Goal: Information Seeking & Learning: Find specific page/section

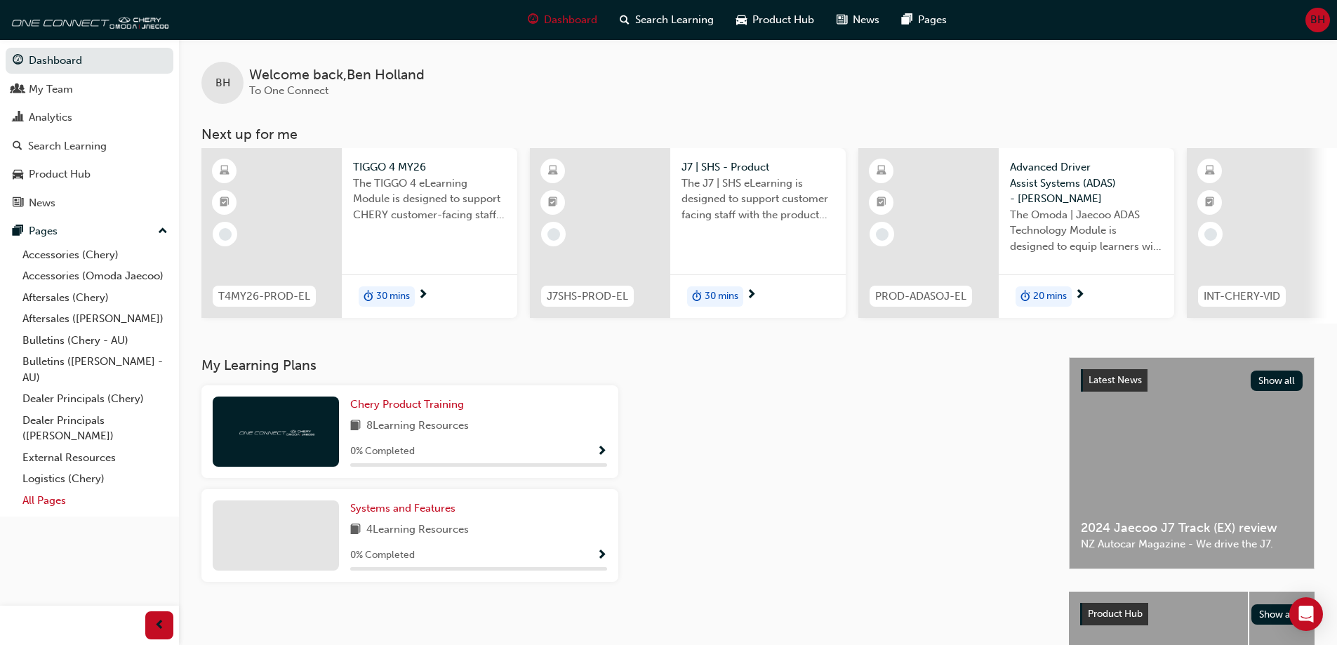
click at [43, 500] on link "All Pages" at bounding box center [95, 501] width 157 height 22
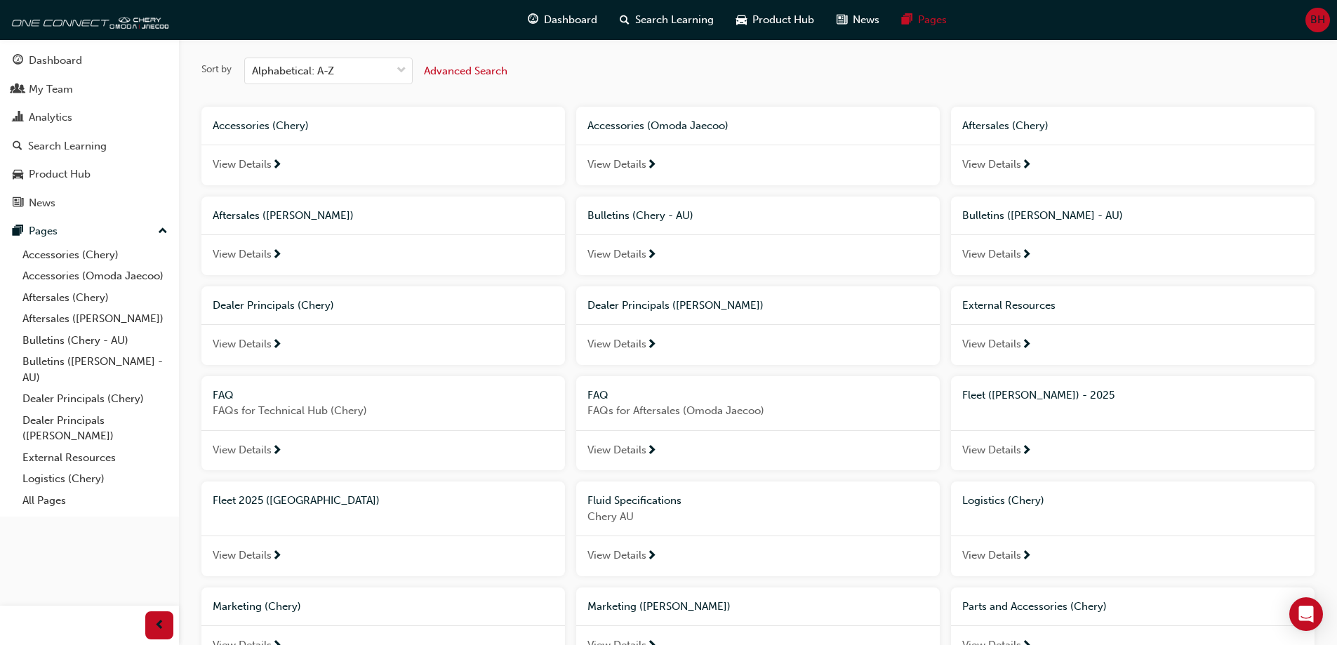
scroll to position [140, 0]
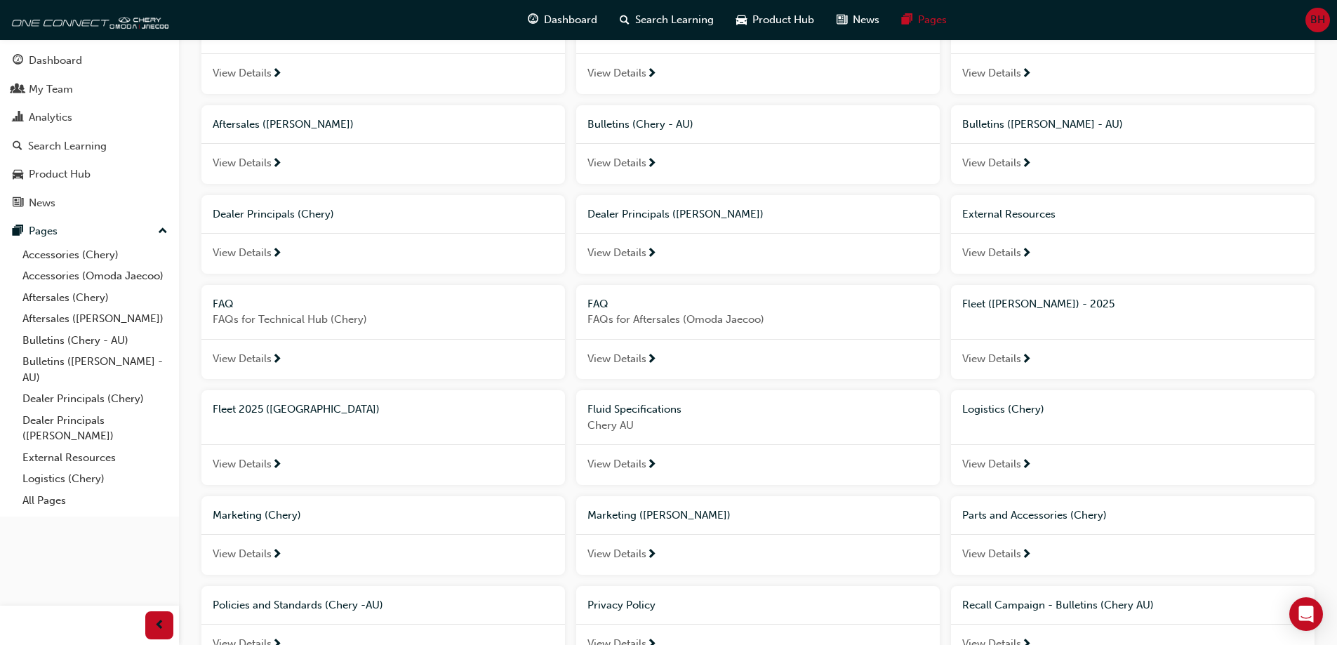
click at [270, 406] on span "Fleet 2025 ([GEOGRAPHIC_DATA])" at bounding box center [296, 409] width 167 height 13
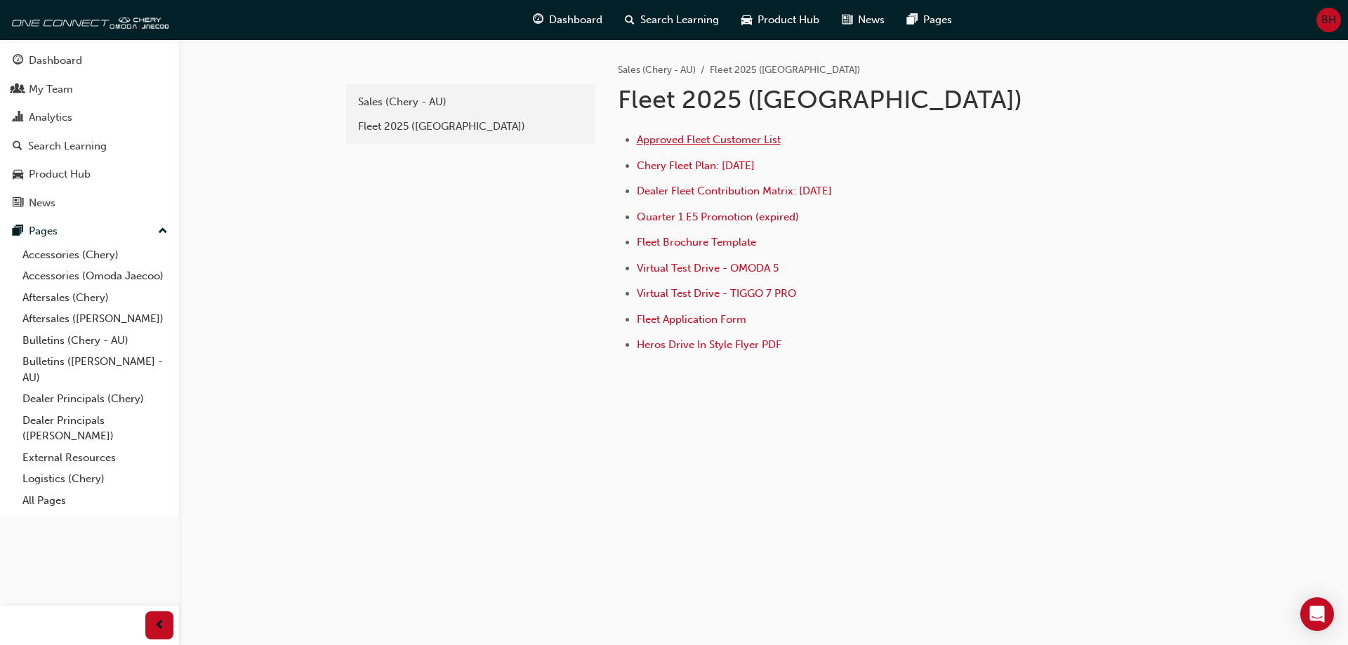
click at [726, 138] on span "Approved Fleet Customer List" at bounding box center [709, 139] width 144 height 13
click at [696, 193] on span "Dealer Fleet Contribution Matrix: [DATE]" at bounding box center [734, 191] width 195 height 13
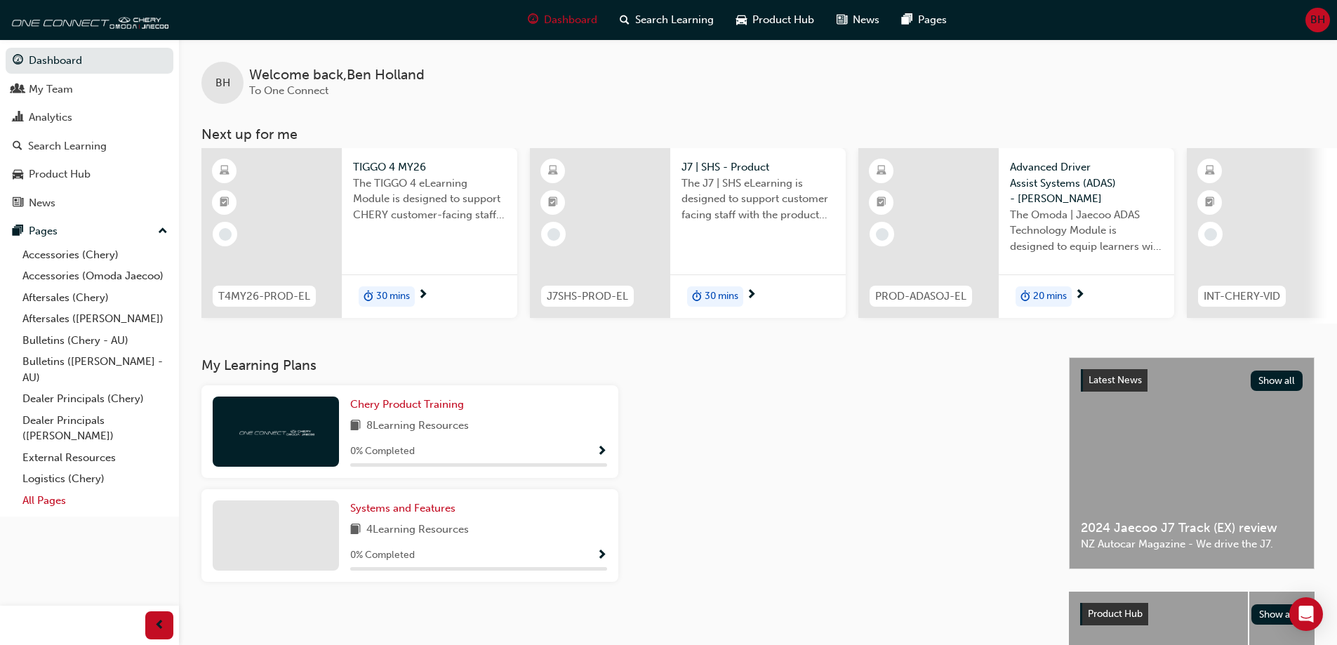
click at [47, 503] on link "All Pages" at bounding box center [95, 501] width 157 height 22
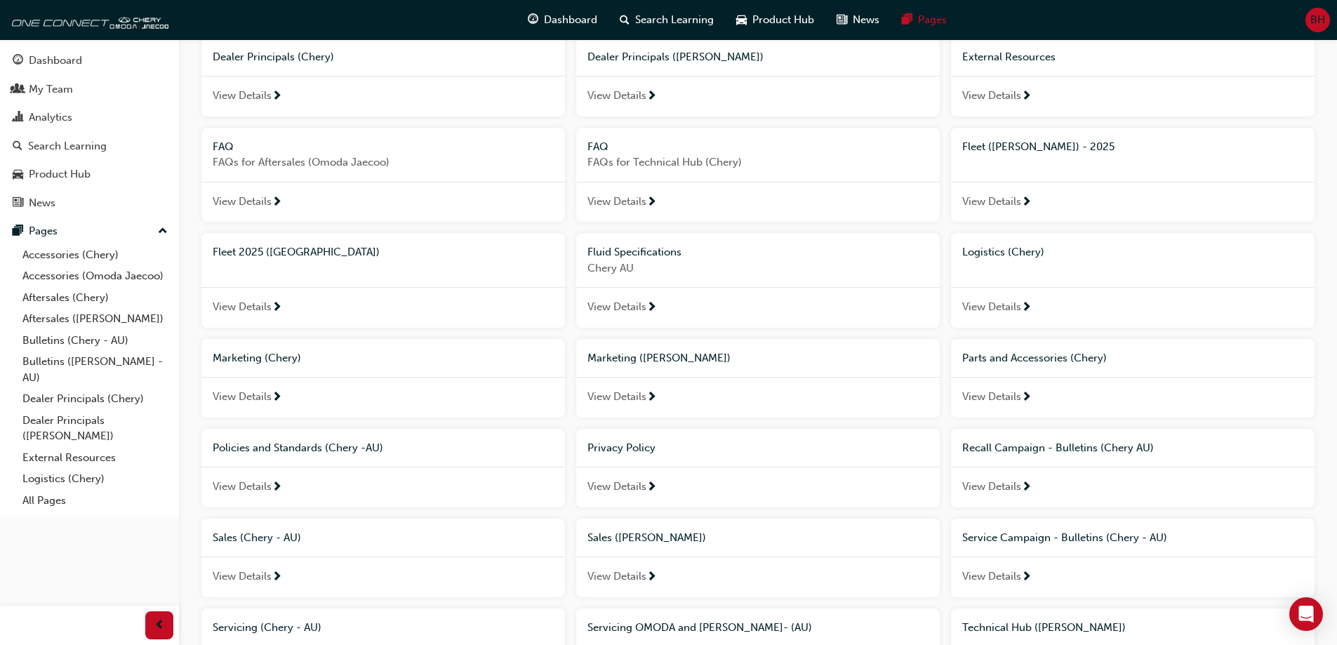
scroll to position [421, 0]
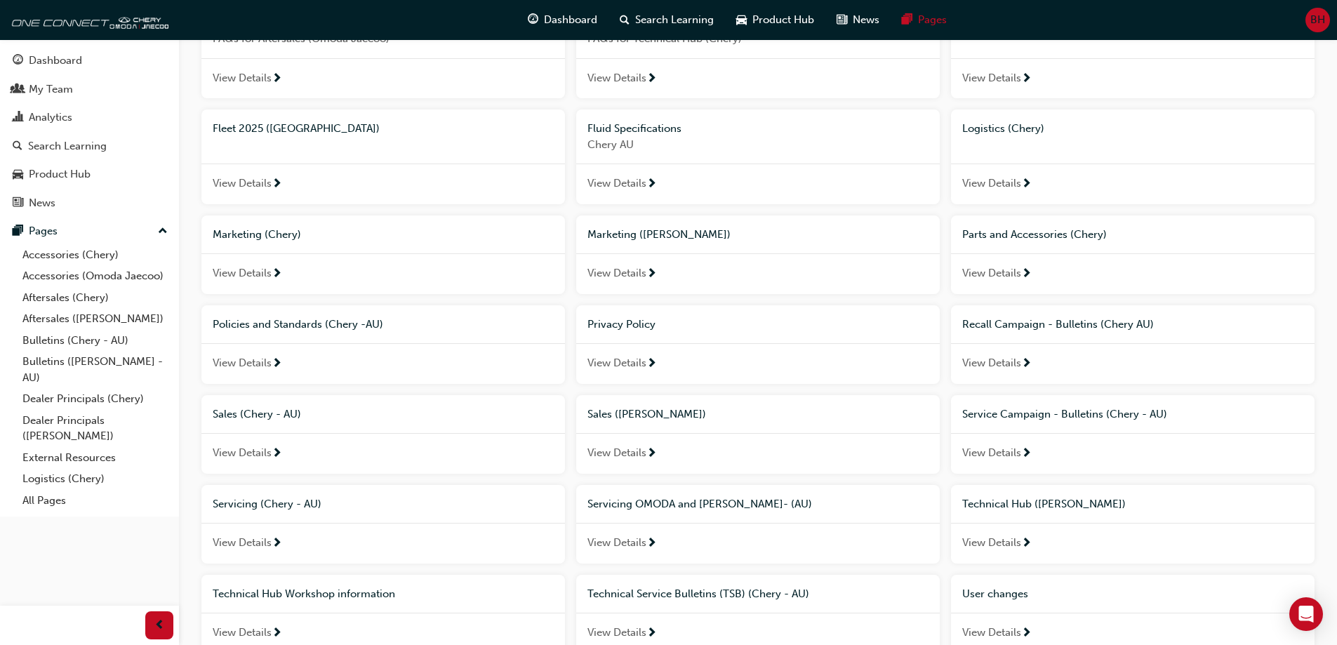
click at [248, 182] on span "View Details" at bounding box center [242, 183] width 59 height 16
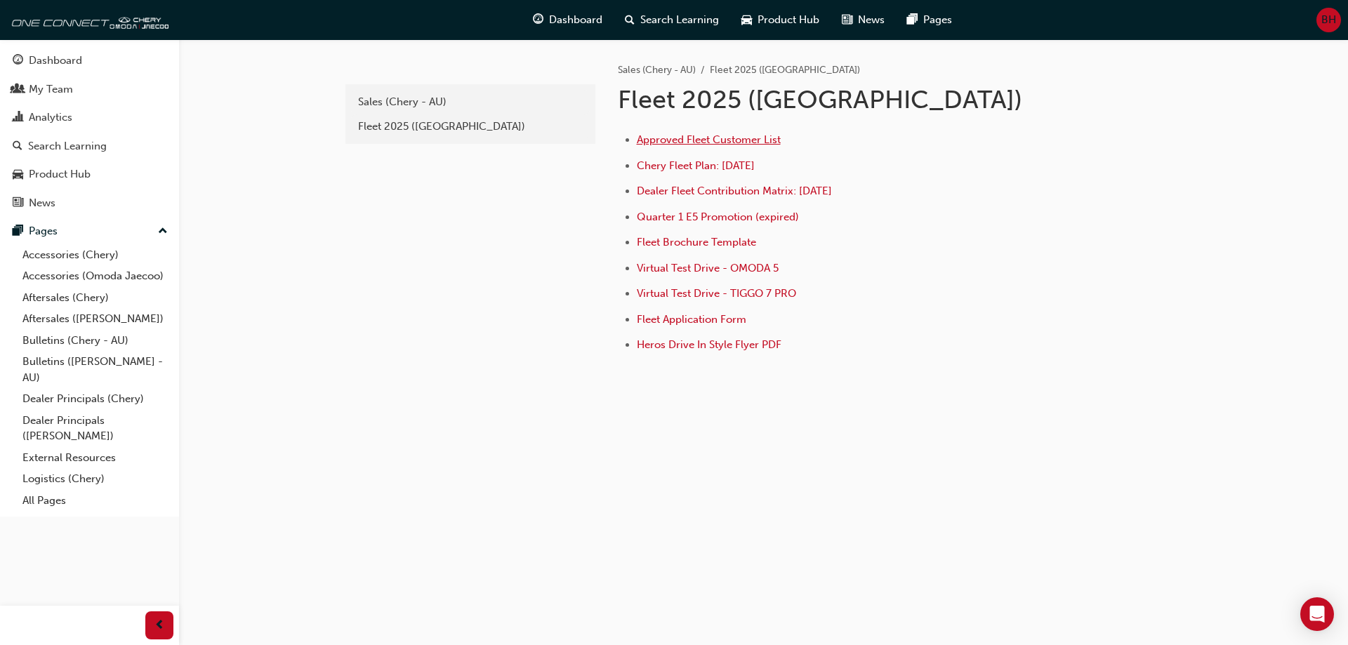
click at [702, 138] on span "Approved Fleet Customer List" at bounding box center [709, 139] width 144 height 13
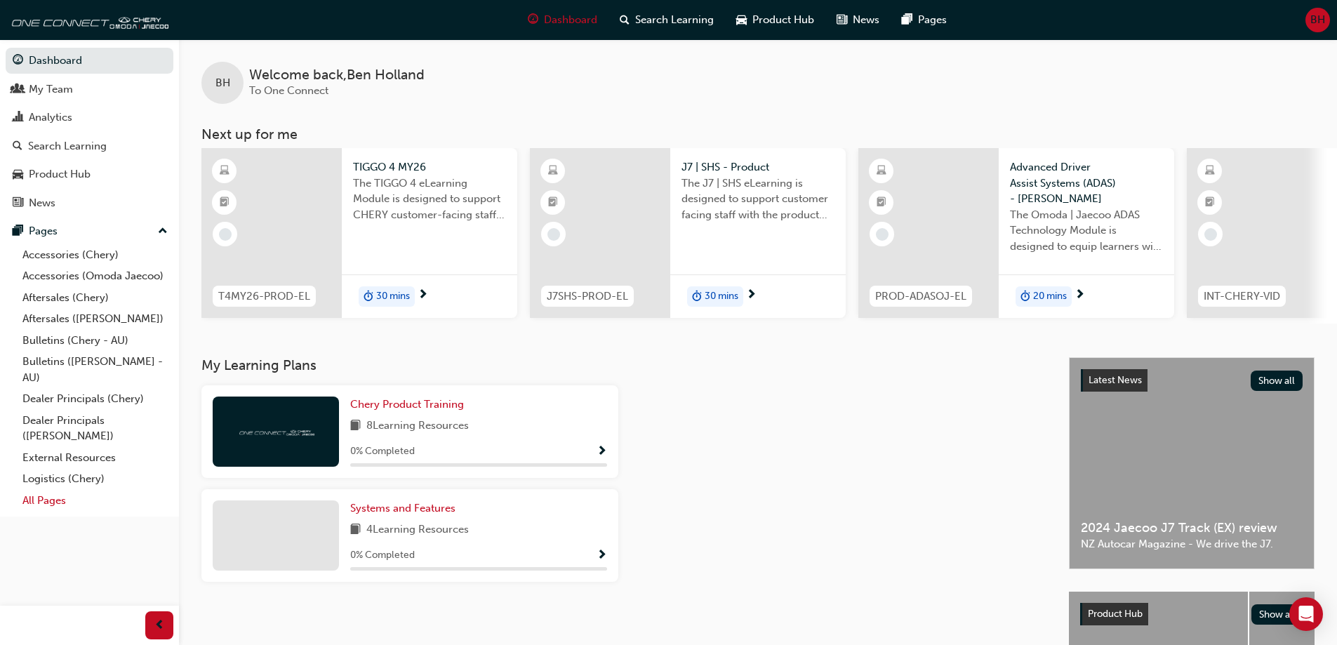
click at [58, 496] on link "All Pages" at bounding box center [95, 501] width 157 height 22
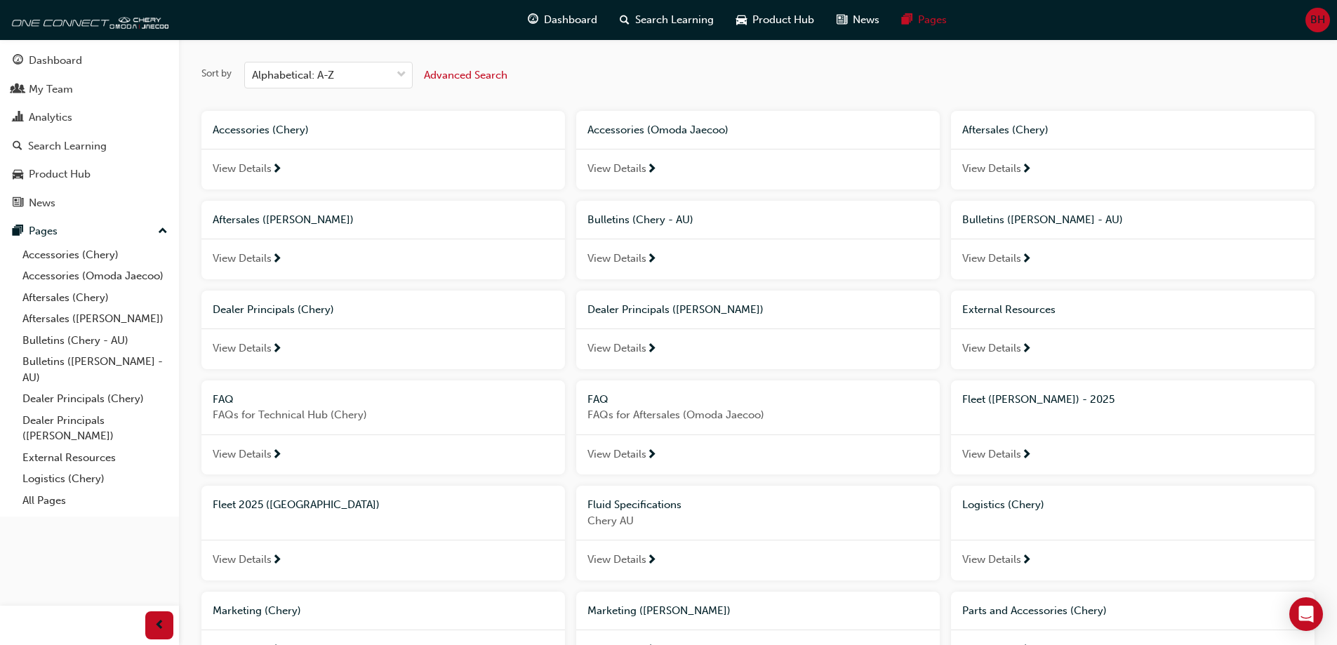
scroll to position [70, 0]
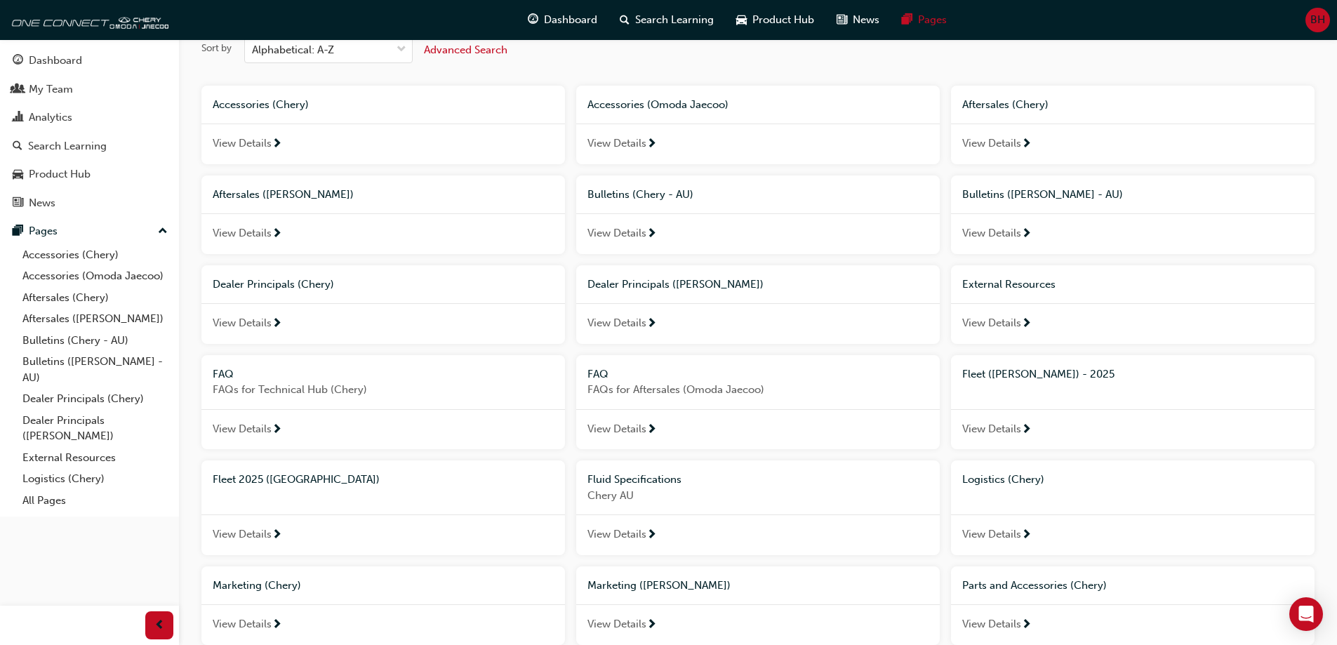
click at [256, 538] on span "View Details" at bounding box center [242, 534] width 59 height 16
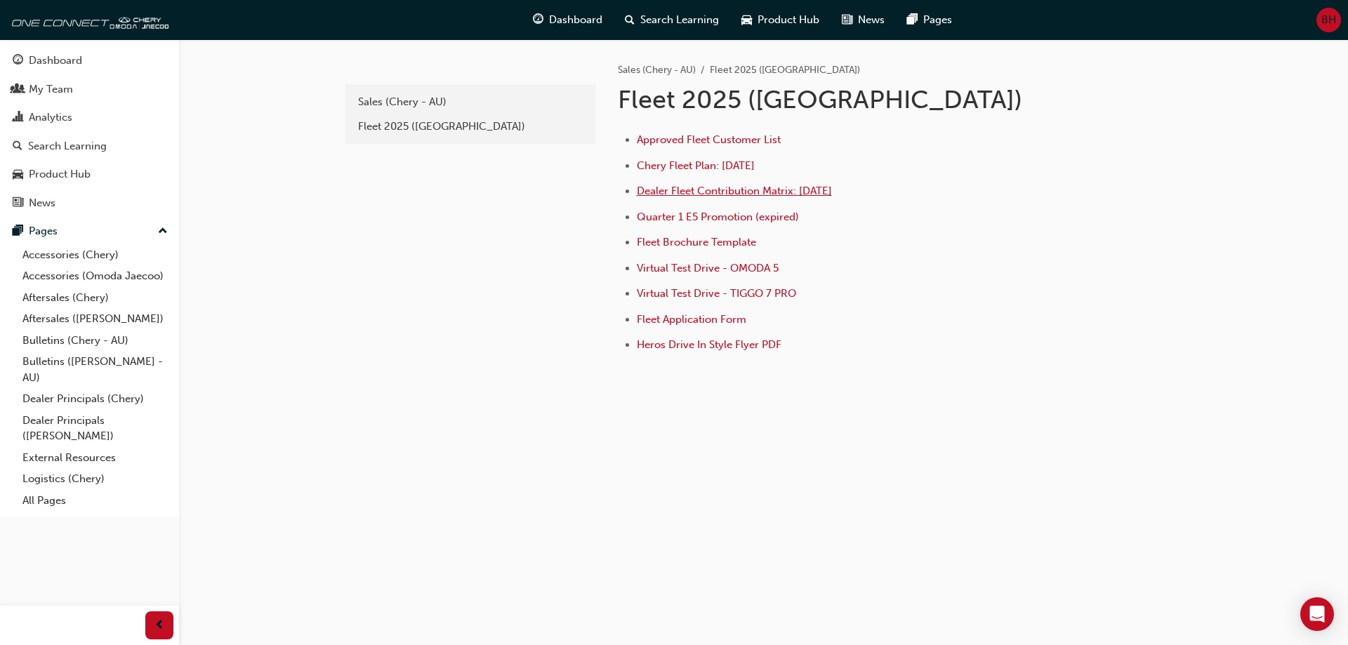
click at [719, 190] on span "Dealer Fleet Contribution Matrix: [DATE]" at bounding box center [734, 191] width 195 height 13
